Goal: Check status

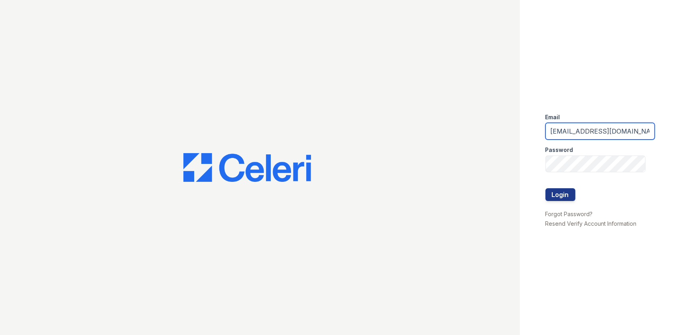
drag, startPoint x: 618, startPoint y: 132, endPoint x: 499, endPoint y: 141, distance: 118.7
click at [499, 141] on div "Email arrivelex@trinity-pm.com Password Login Forgot Password? Resend Verify Ac…" at bounding box center [346, 167] width 693 height 335
type input "o"
type input "t"
type input "mflowers@trinity-pm.com"
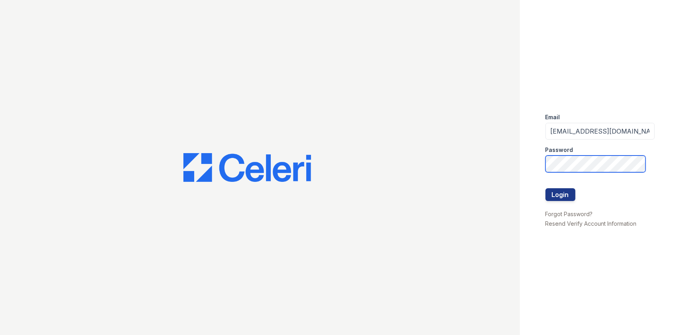
click at [475, 159] on div "Email mflowers@trinity-pm.com Password Login Forgot Password? Resend Verify Acc…" at bounding box center [346, 167] width 693 height 335
click at [546, 188] on button "Login" at bounding box center [561, 194] width 30 height 13
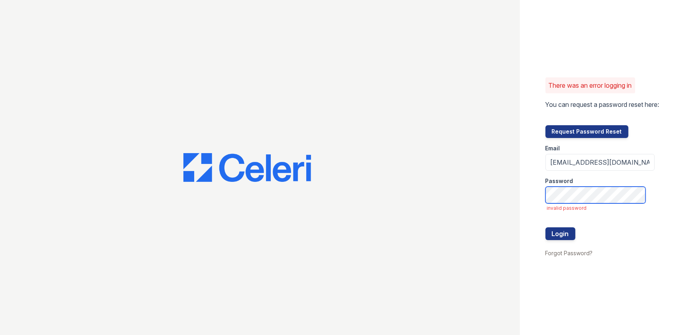
click at [546, 227] on button "Login" at bounding box center [561, 233] width 30 height 13
click at [552, 235] on button "Login" at bounding box center [561, 233] width 30 height 13
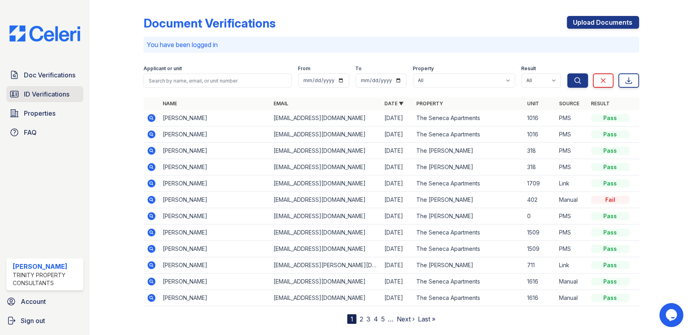
click at [55, 91] on span "ID Verifications" at bounding box center [46, 94] width 45 height 10
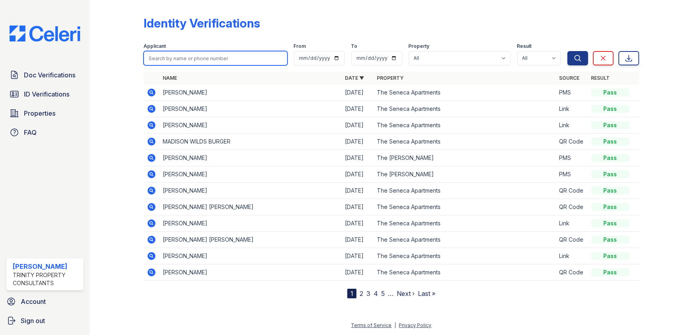
click at [191, 60] on input "search" at bounding box center [216, 58] width 144 height 14
type input "rasberry"
click at [567, 51] on button "Search" at bounding box center [577, 58] width 21 height 14
